Goal: Transaction & Acquisition: Book appointment/travel/reservation

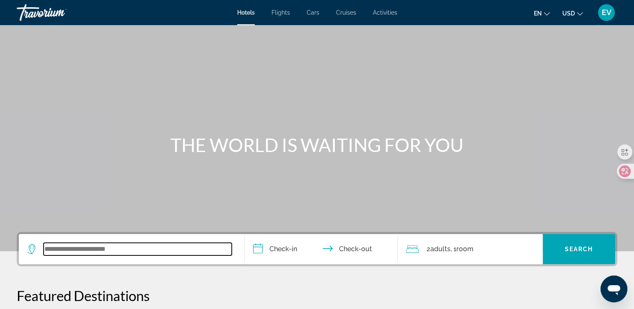
click at [185, 249] on input "Search widget" at bounding box center [138, 249] width 188 height 13
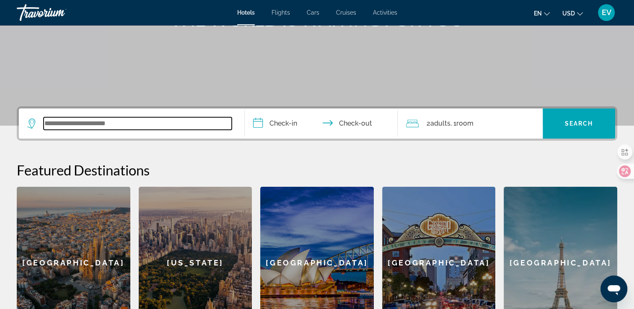
scroll to position [205, 0]
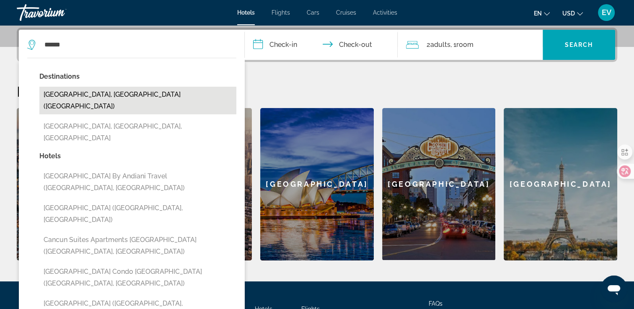
click at [144, 93] on button "[GEOGRAPHIC_DATA], [GEOGRAPHIC_DATA] ([GEOGRAPHIC_DATA])" at bounding box center [137, 101] width 197 height 28
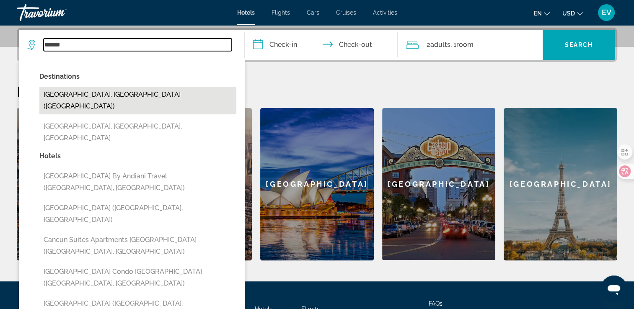
type input "**********"
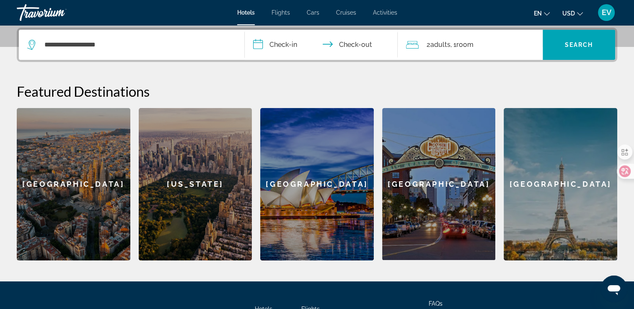
click at [274, 47] on input "**********" at bounding box center [323, 46] width 157 height 33
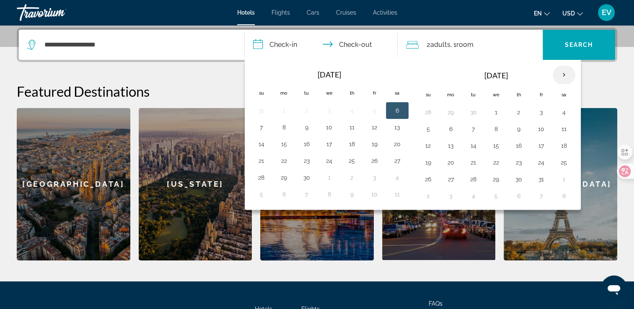
click at [560, 73] on th "Next month" at bounding box center [564, 75] width 23 height 18
click at [448, 130] on button "3" at bounding box center [450, 129] width 13 height 12
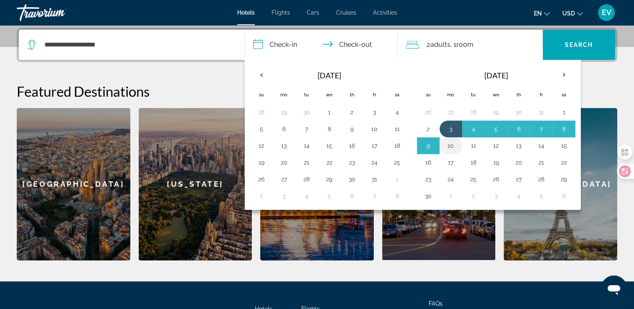
click at [446, 145] on button "10" at bounding box center [450, 146] width 13 height 12
type input "**********"
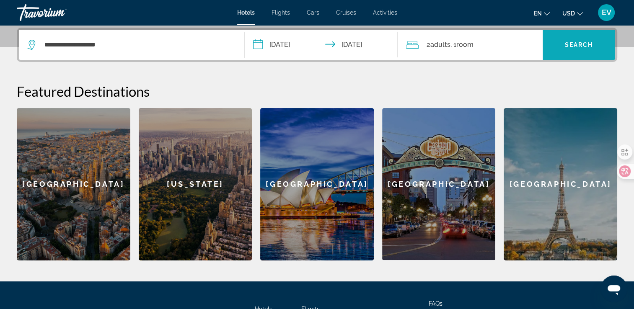
click at [571, 35] on span "Search widget" at bounding box center [579, 45] width 73 height 20
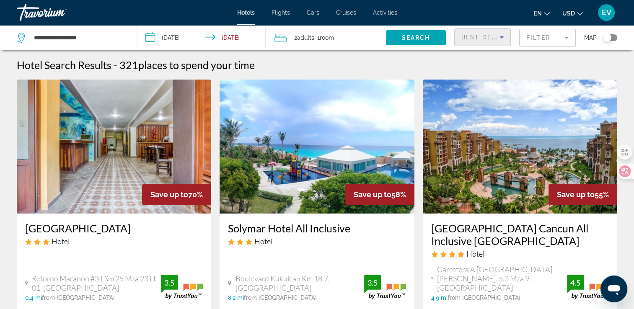
click at [496, 36] on span "Best Deals" at bounding box center [484, 37] width 44 height 7
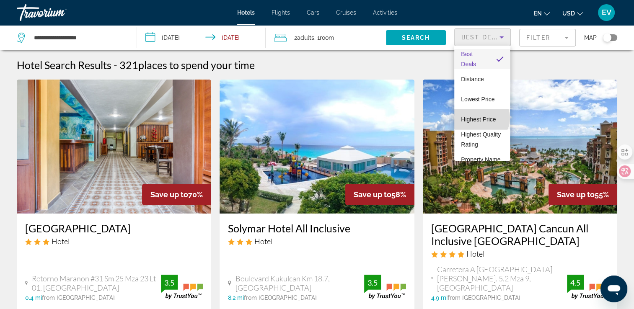
click at [481, 118] on span "Highest Price" at bounding box center [478, 119] width 35 height 7
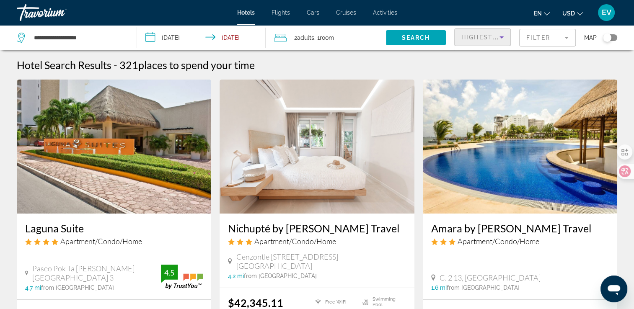
click at [552, 36] on mat-form-field "Filter" at bounding box center [547, 38] width 57 height 18
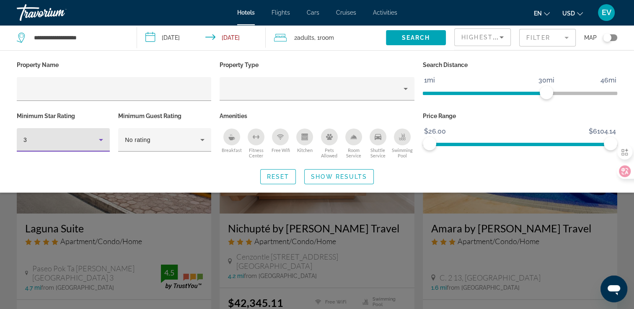
click at [97, 140] on icon "Hotel Filters" at bounding box center [101, 140] width 10 height 10
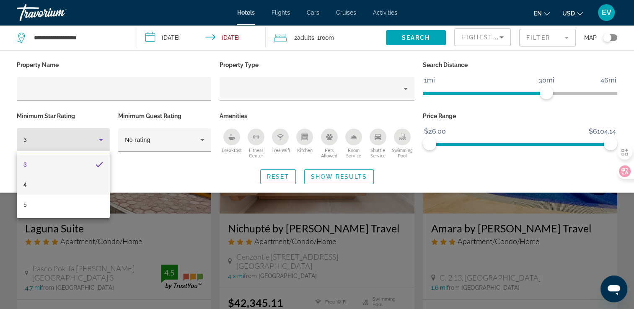
click at [40, 184] on mat-option "4" at bounding box center [63, 185] width 93 height 20
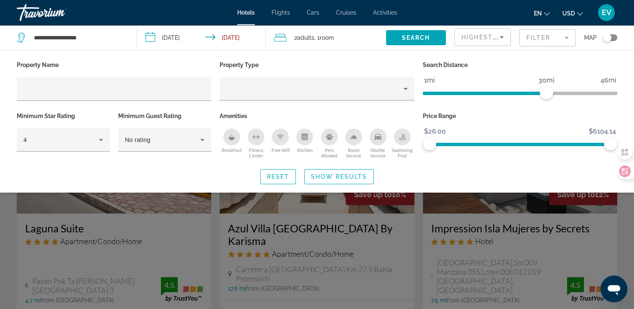
click at [363, 61] on p "Property Type" at bounding box center [317, 65] width 195 height 12
click at [420, 39] on span "Search" at bounding box center [416, 37] width 29 height 7
click at [356, 179] on span "Show Results" at bounding box center [339, 177] width 56 height 7
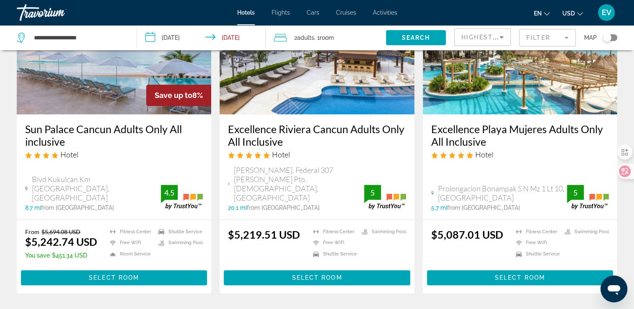
scroll to position [1090, 0]
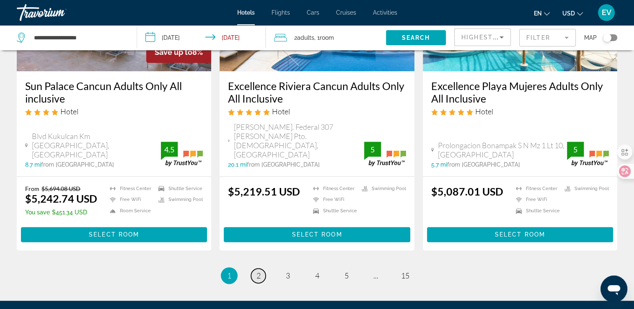
click at [260, 271] on span "2" at bounding box center [259, 275] width 4 height 9
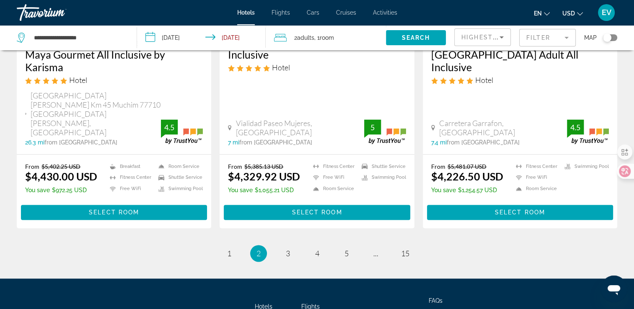
scroll to position [1165, 0]
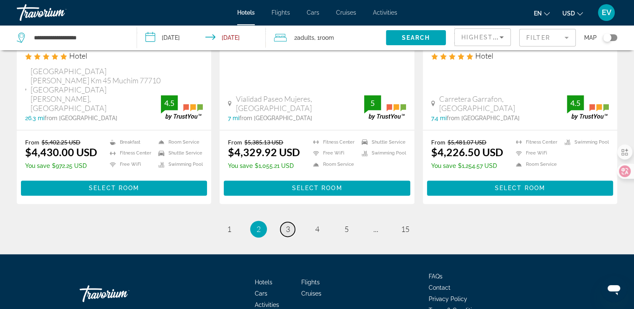
click at [293, 222] on link "page 3" at bounding box center [287, 229] width 15 height 15
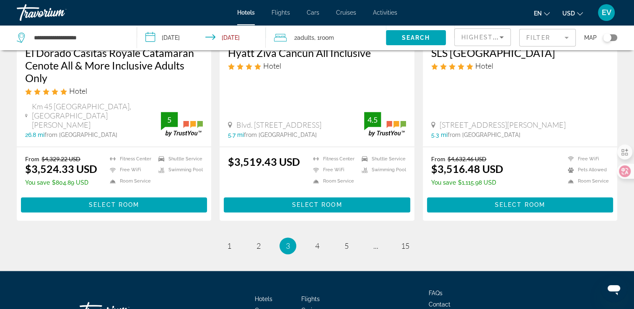
scroll to position [1165, 0]
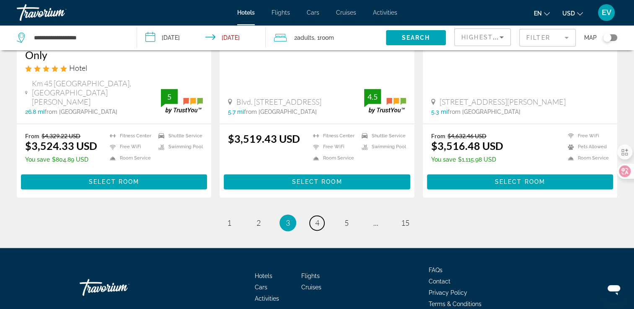
click at [321, 216] on link "page 4" at bounding box center [317, 223] width 15 height 15
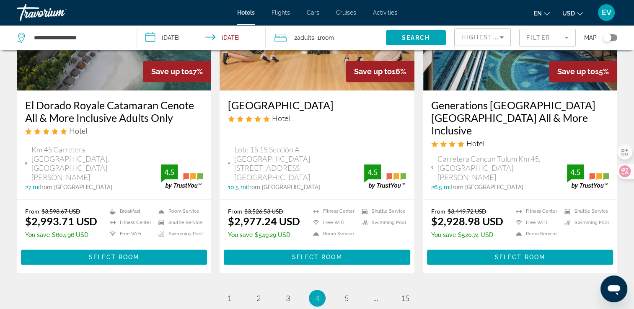
scroll to position [1166, 0]
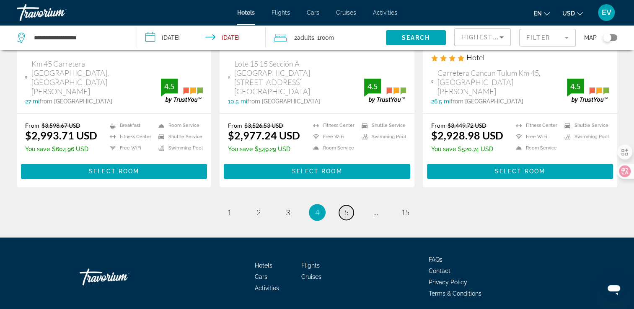
click at [345, 208] on span "5" at bounding box center [347, 212] width 4 height 9
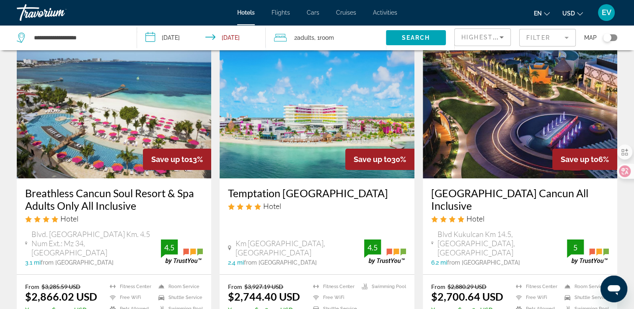
scroll to position [84, 0]
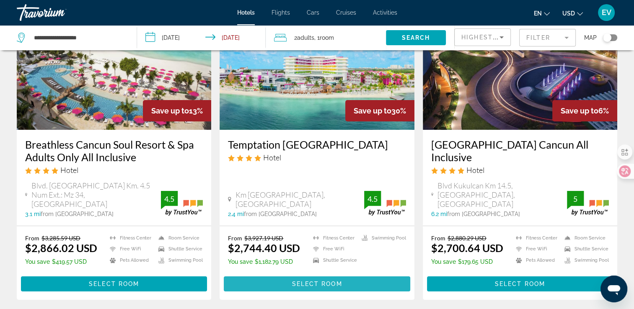
click at [305, 281] on span "Select Room" at bounding box center [317, 284] width 50 height 7
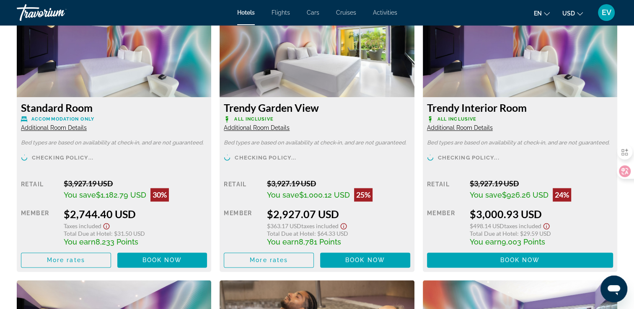
scroll to position [1216, 0]
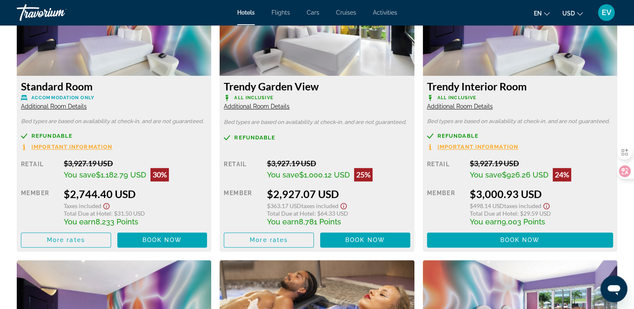
click at [36, 147] on span "Important Information" at bounding box center [71, 146] width 81 height 5
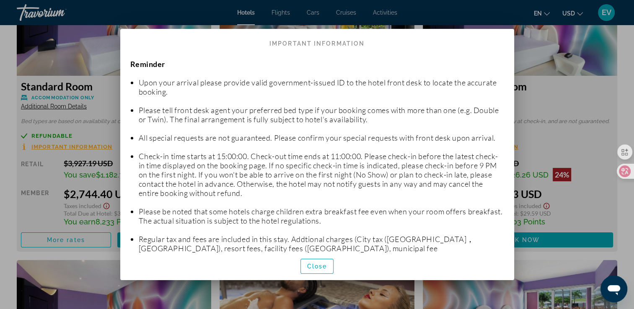
scroll to position [0, 0]
click at [550, 57] on div at bounding box center [317, 154] width 634 height 309
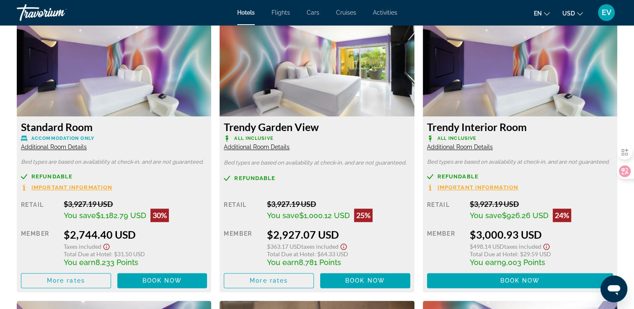
scroll to position [1174, 0]
